Goal: Transaction & Acquisition: Subscribe to service/newsletter

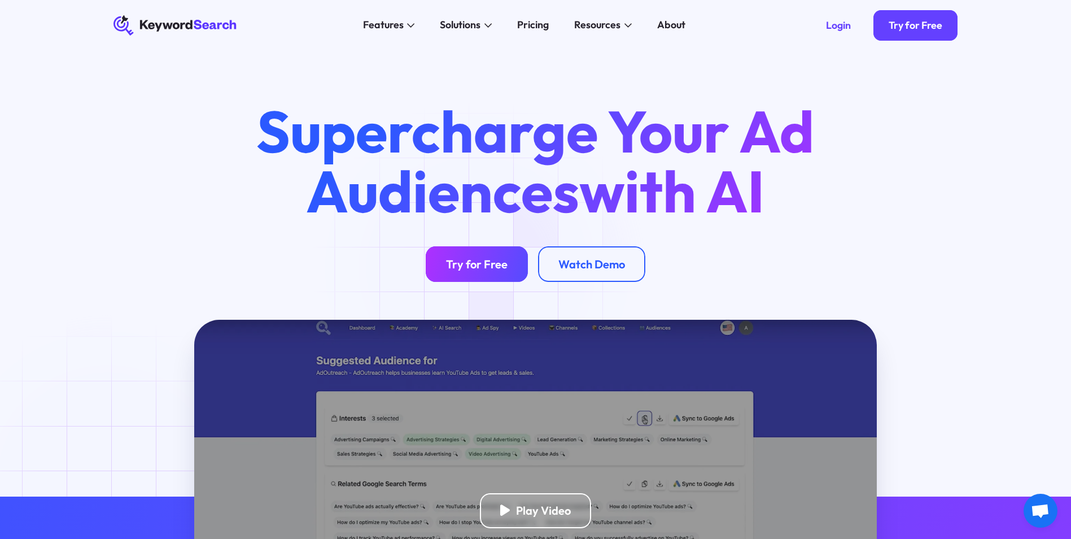
click at [481, 268] on div "Try for Free" at bounding box center [477, 264] width 62 height 14
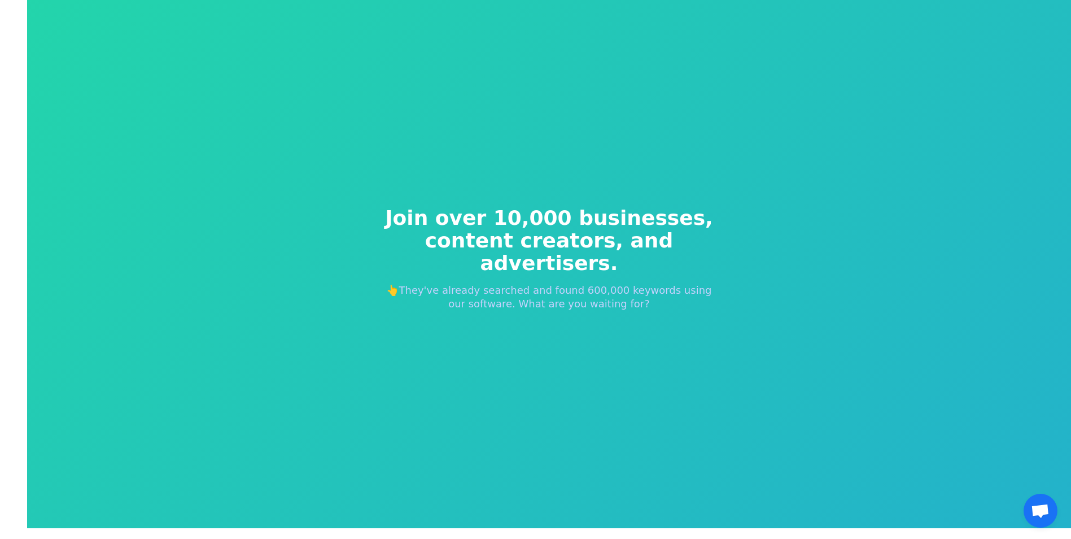
scroll to position [14, 0]
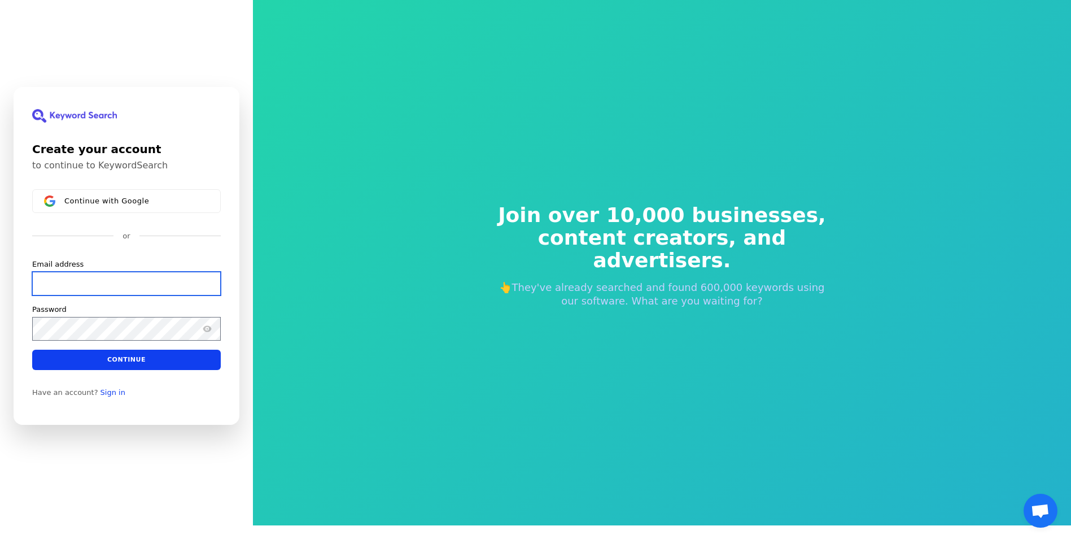
click at [64, 283] on input "Email address" at bounding box center [126, 284] width 189 height 24
click at [188, 251] on div "Continue with Google or Email address Password Continue" at bounding box center [126, 279] width 189 height 181
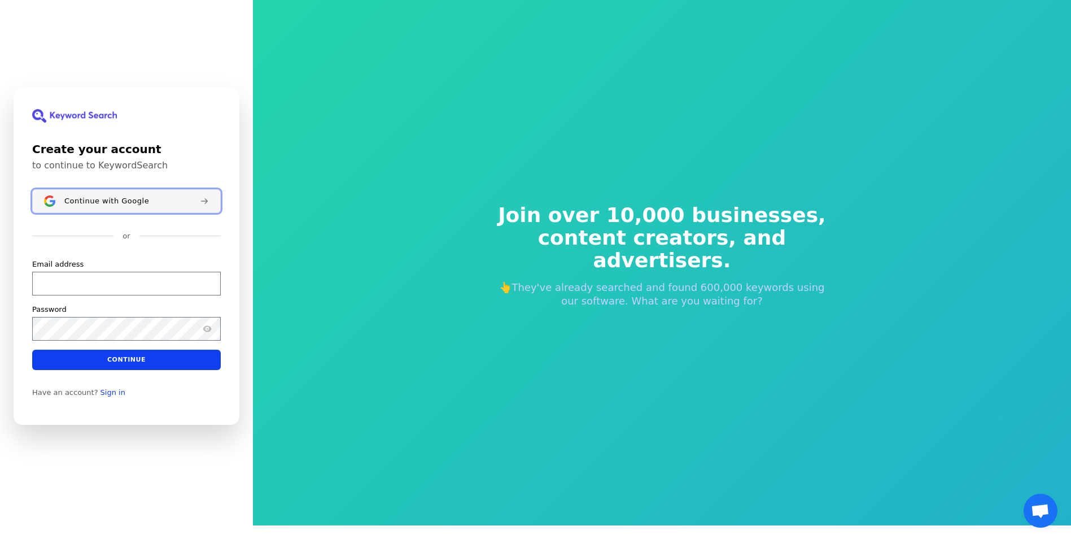
click at [98, 198] on span "Continue with Google" at bounding box center [106, 201] width 85 height 9
